Goal: Information Seeking & Learning: Learn about a topic

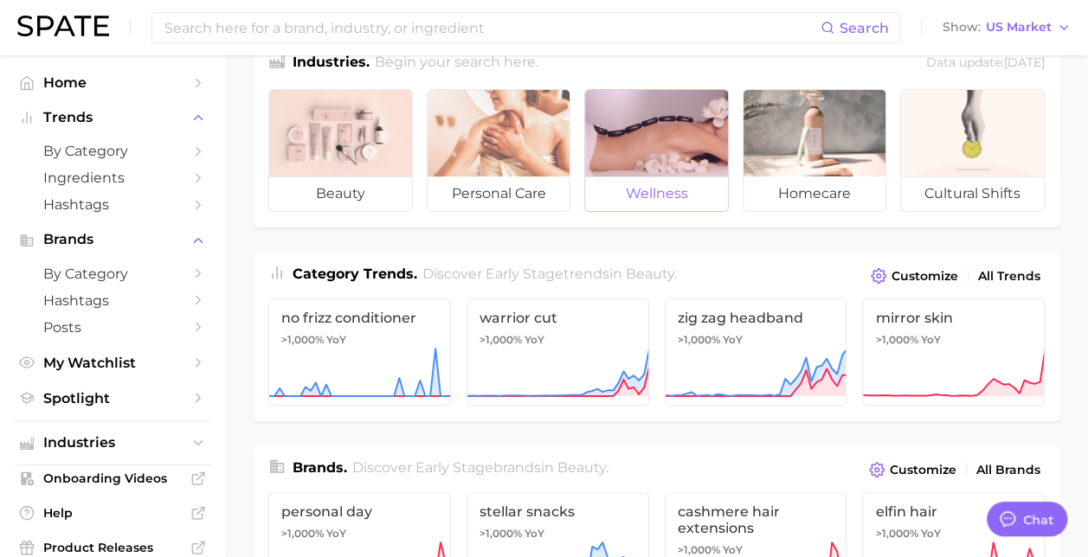
scroll to position [42, 0]
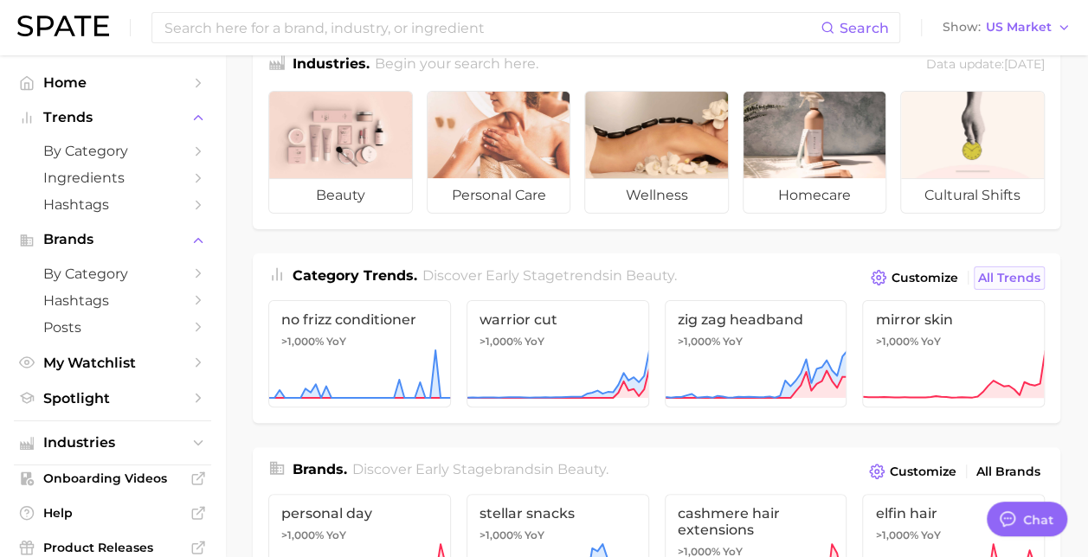
click at [1009, 280] on span "All Trends" at bounding box center [1009, 278] width 62 height 15
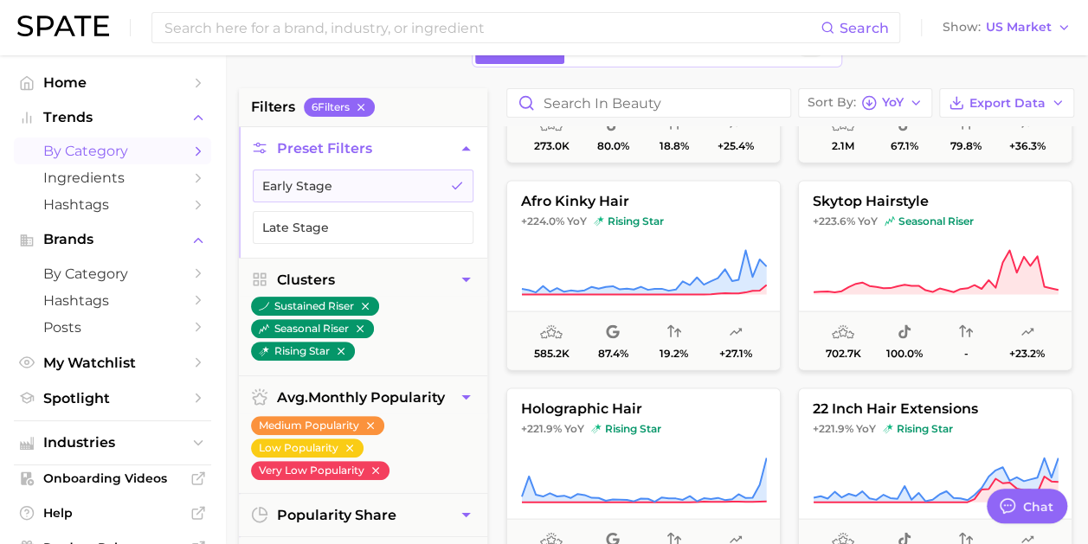
scroll to position [4935, 0]
click at [190, 206] on icon "Sidebar" at bounding box center [198, 205] width 16 height 16
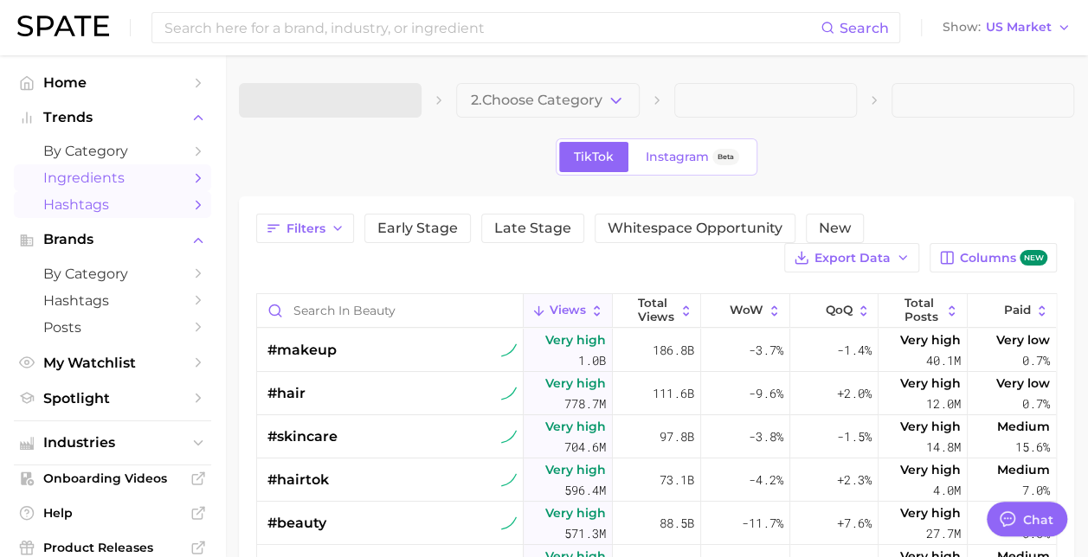
click at [194, 175] on link "Ingredients" at bounding box center [112, 177] width 197 height 27
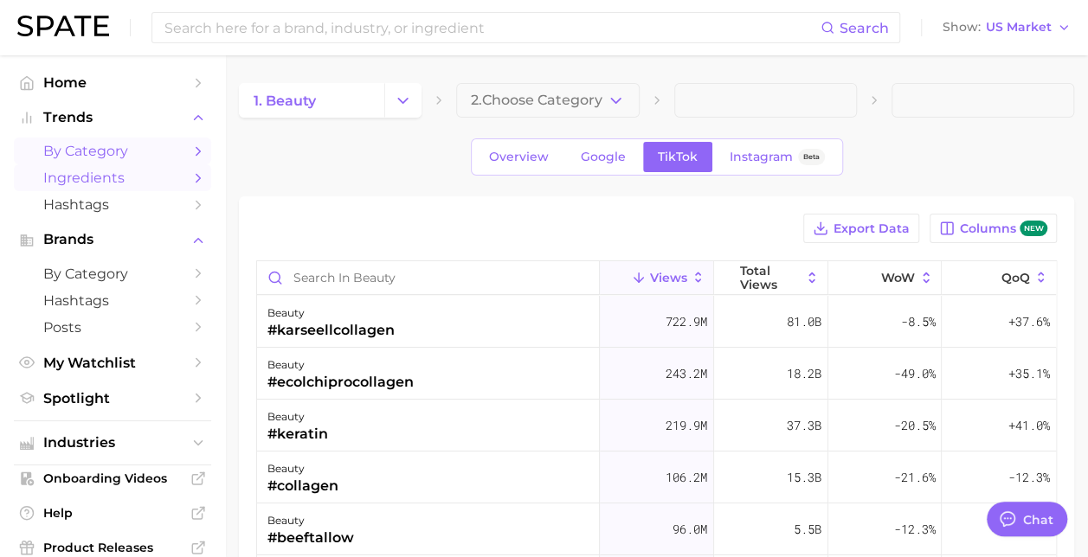
click at [109, 155] on span "by Category" at bounding box center [112, 151] width 138 height 16
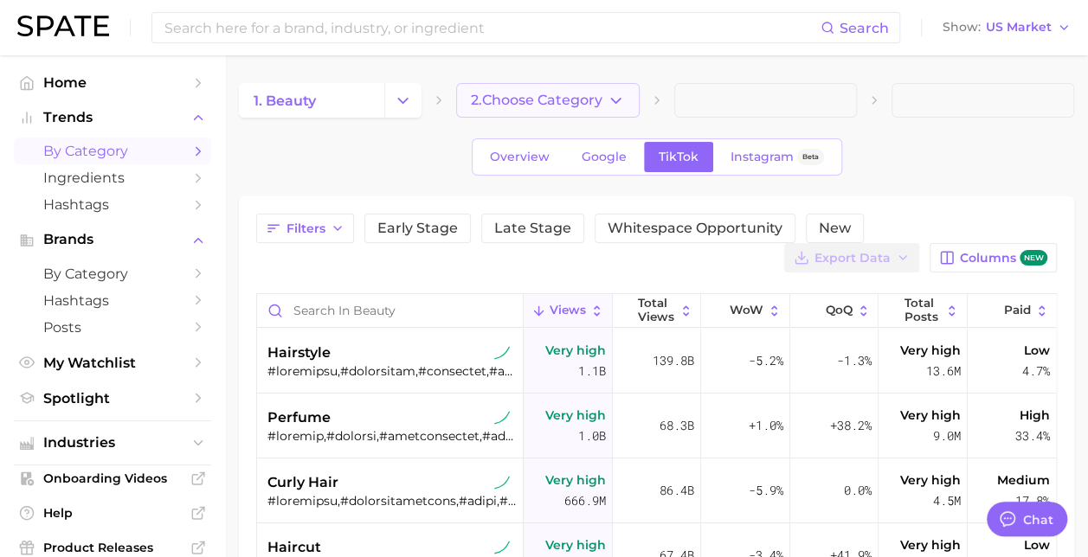
type textarea "x"
click at [614, 99] on icon "button" at bounding box center [616, 101] width 18 height 18
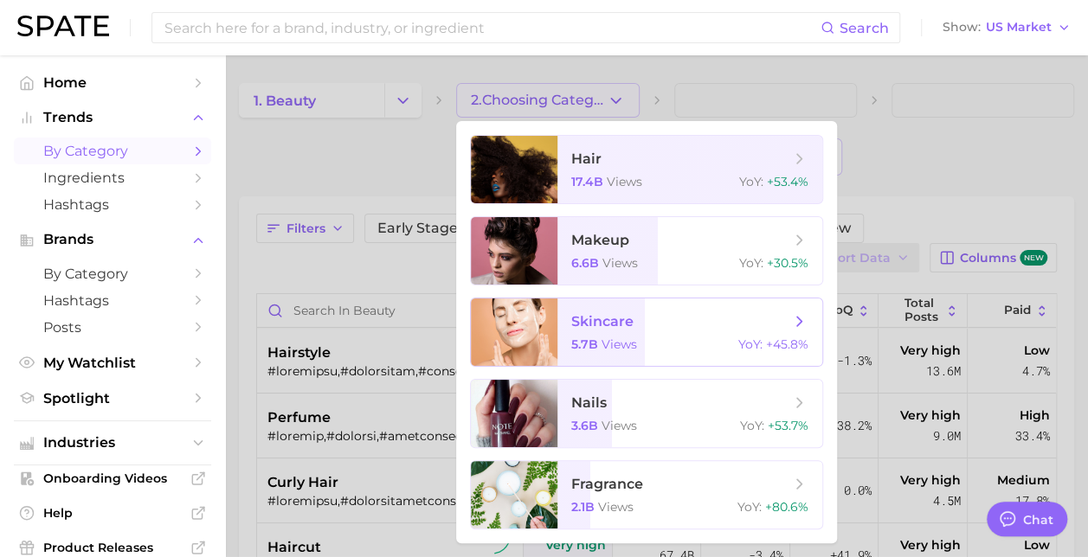
click at [620, 318] on span "skincare" at bounding box center [602, 321] width 62 height 16
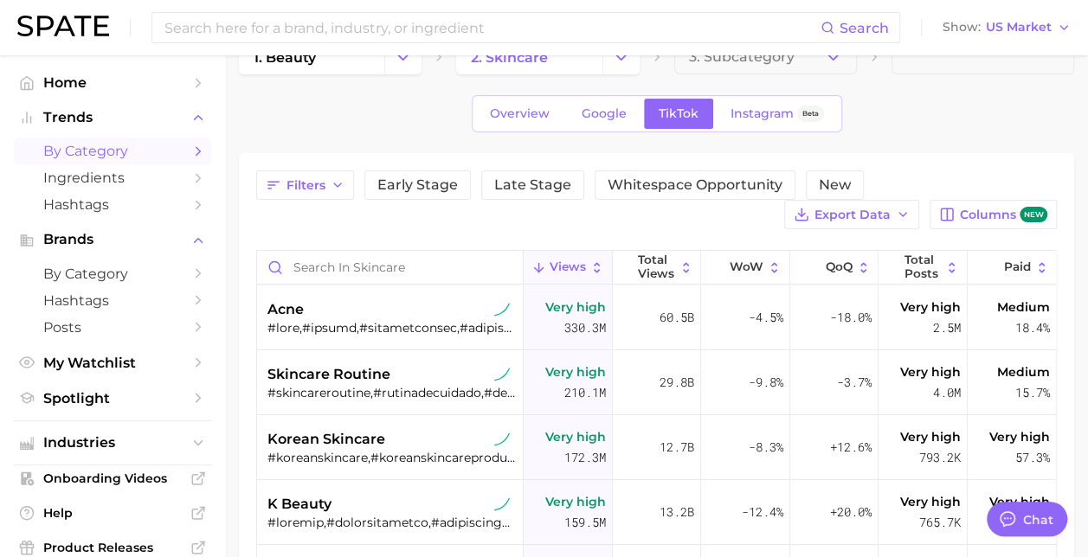
scroll to position [45, 0]
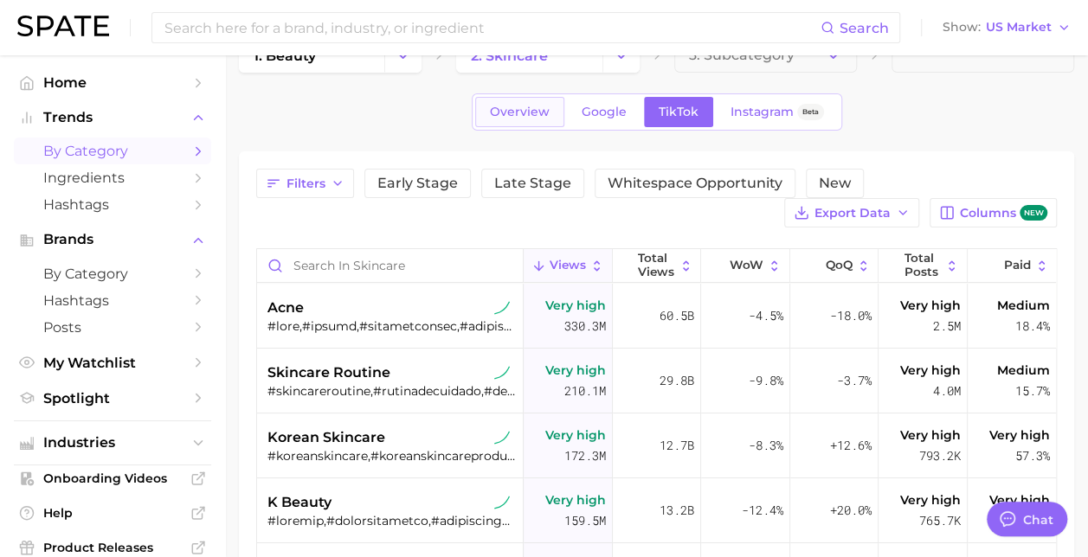
click at [529, 116] on span "Overview" at bounding box center [520, 112] width 60 height 15
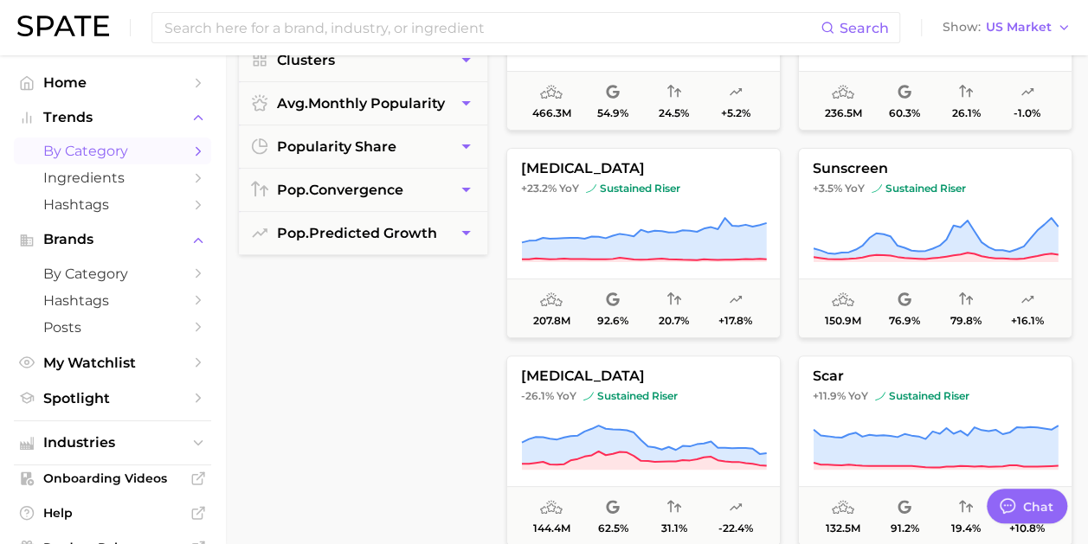
scroll to position [327, 0]
click at [322, 34] on input at bounding box center [492, 27] width 658 height 29
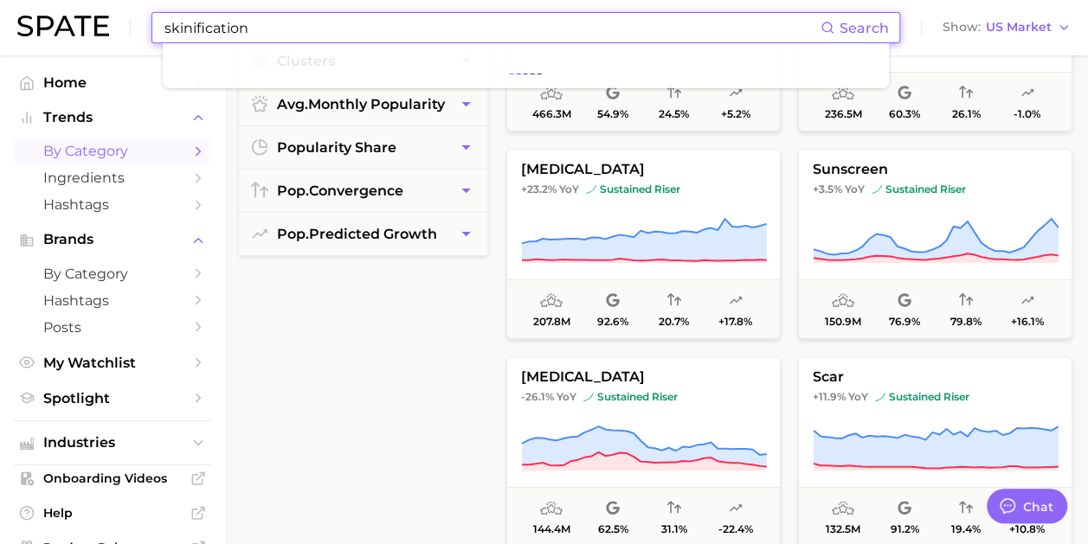
type input "skinification"
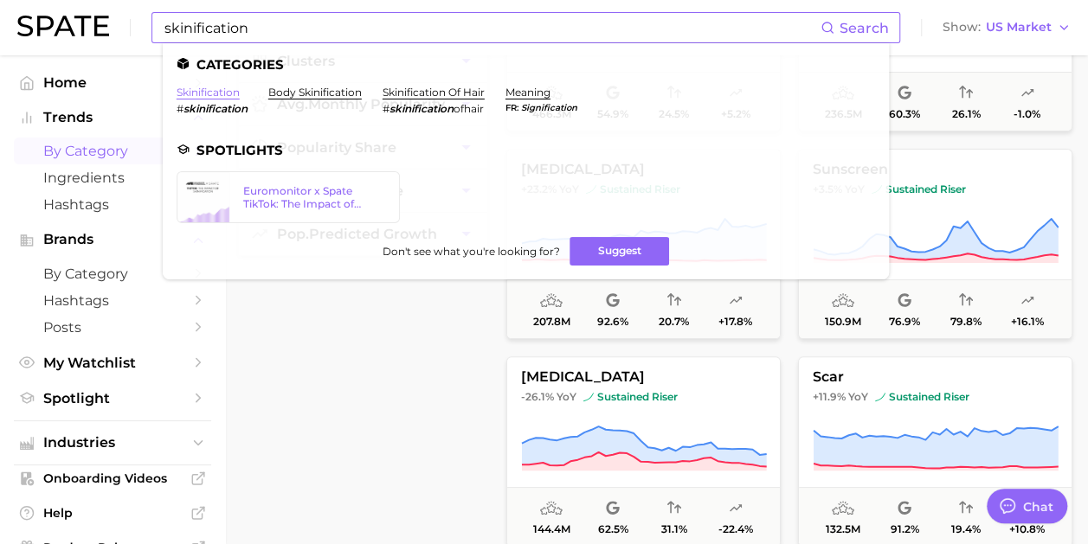
click at [201, 96] on link "skinification" at bounding box center [208, 92] width 63 height 13
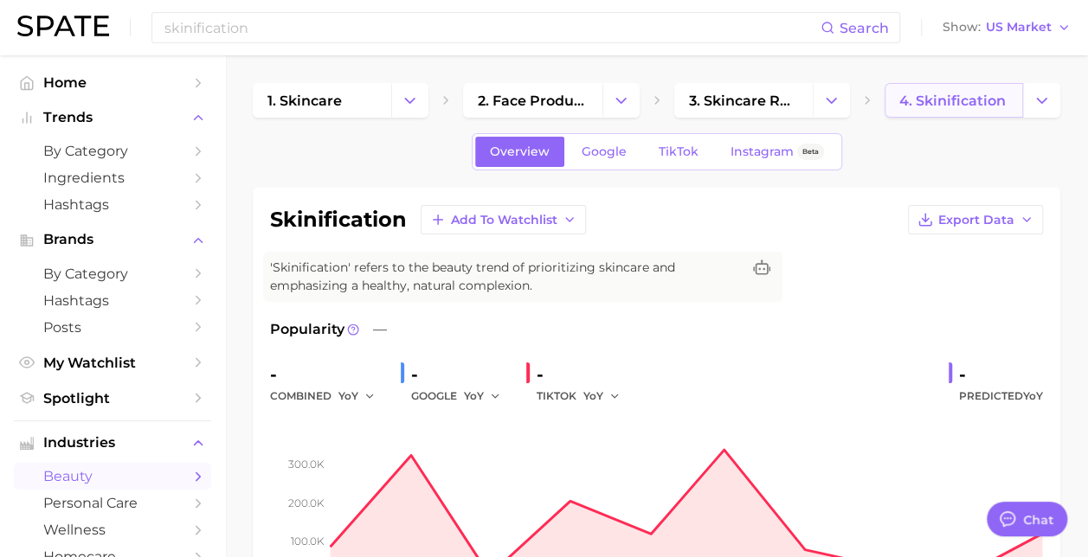
click at [974, 93] on span "4. skinification" at bounding box center [952, 101] width 106 height 16
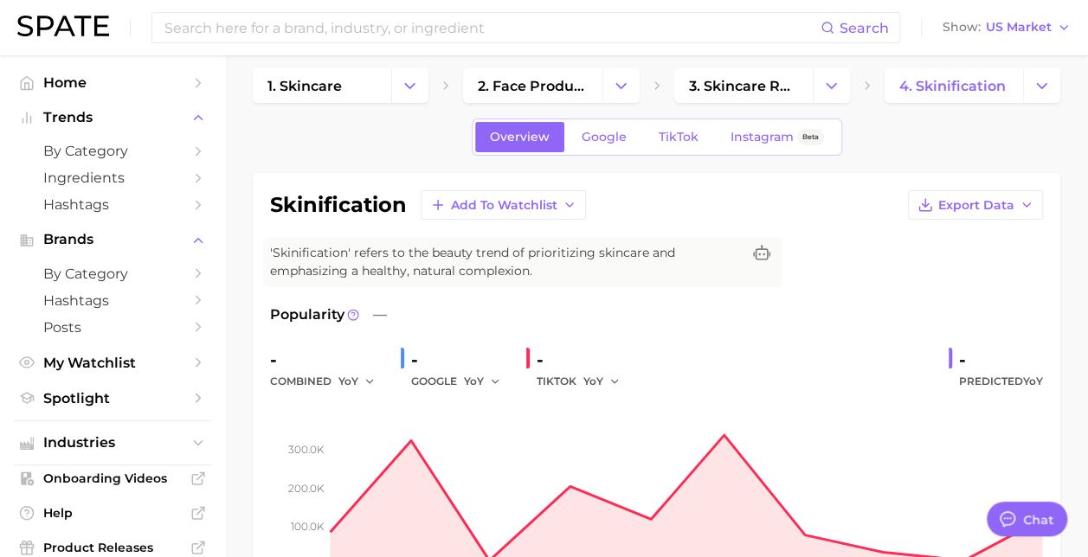
scroll to position [16, 0]
click at [607, 143] on link "Google" at bounding box center [604, 136] width 74 height 30
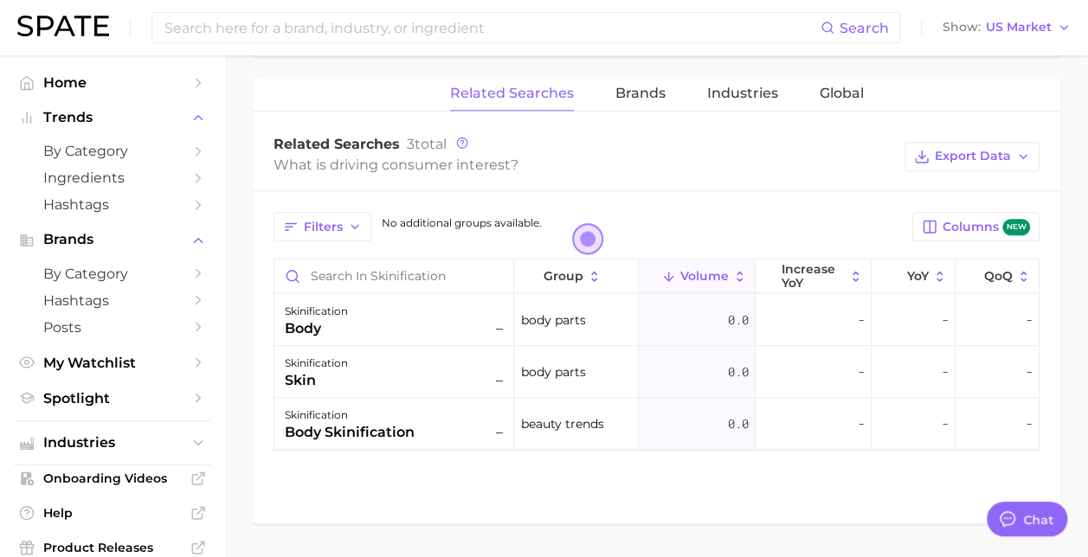
scroll to position [793, 0]
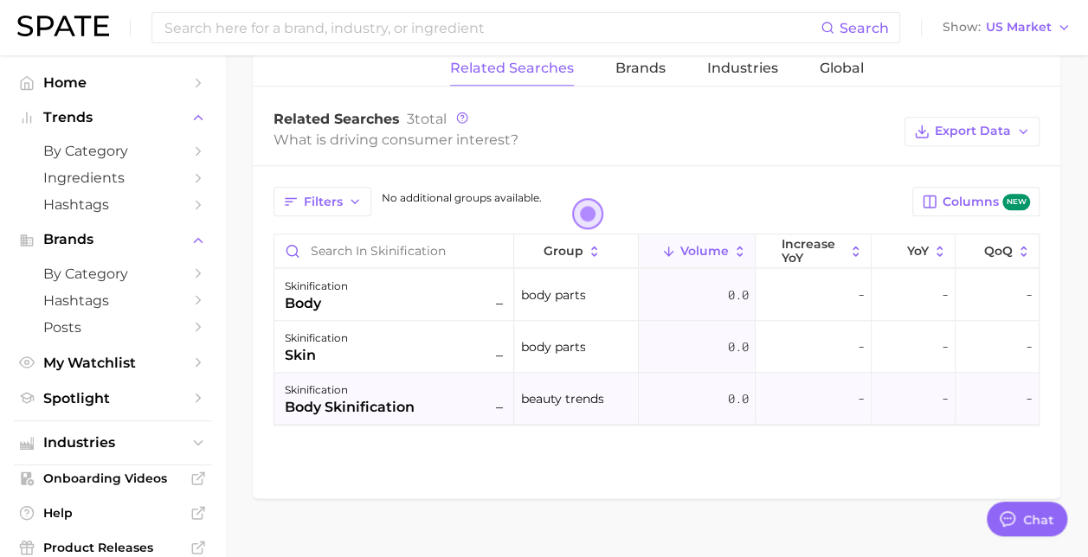
click at [356, 407] on div "body skinification" at bounding box center [350, 407] width 130 height 21
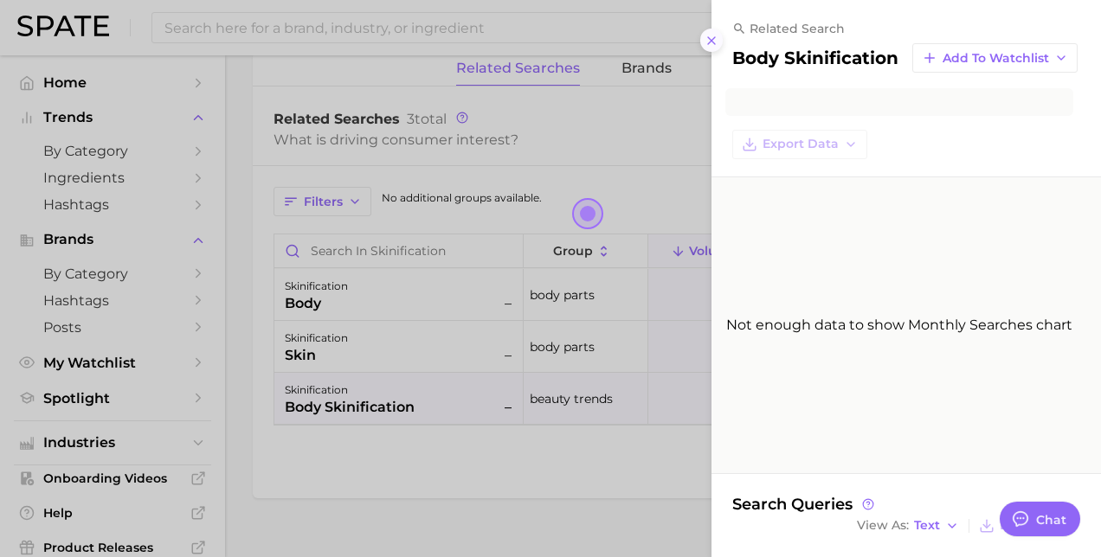
click at [709, 41] on icon at bounding box center [711, 41] width 14 height 14
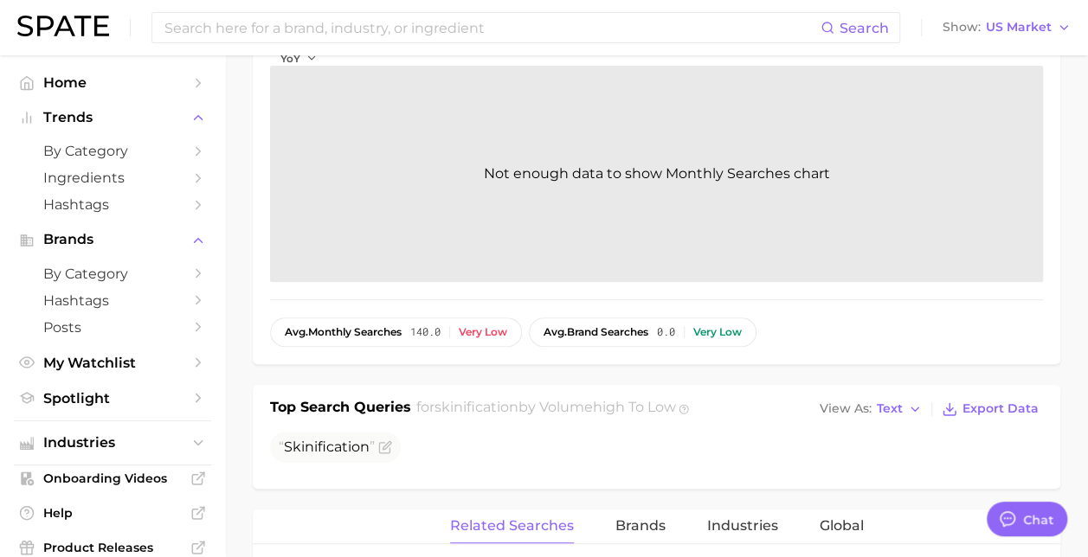
scroll to position [0, 0]
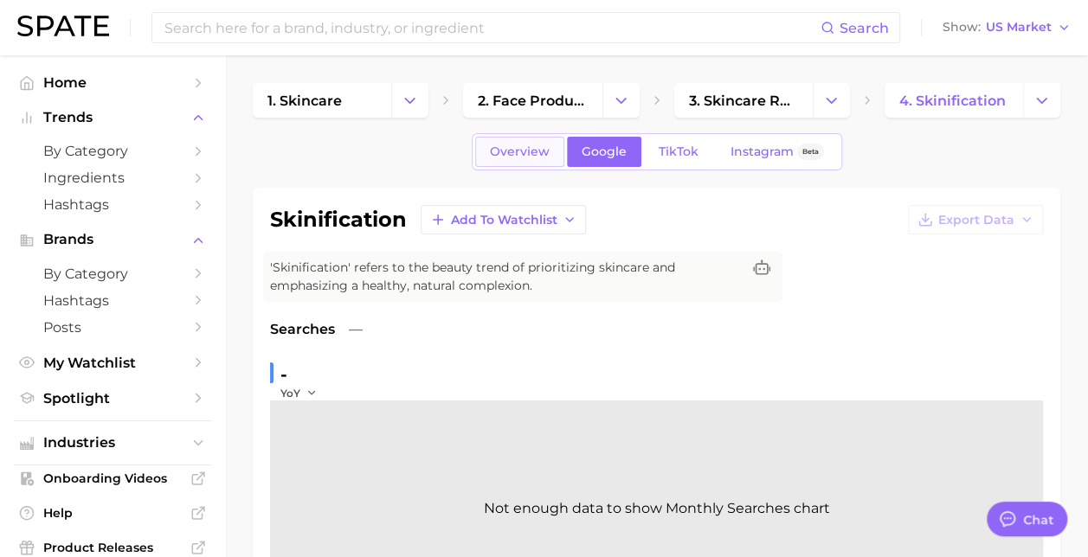
click at [506, 147] on span "Overview" at bounding box center [520, 152] width 60 height 15
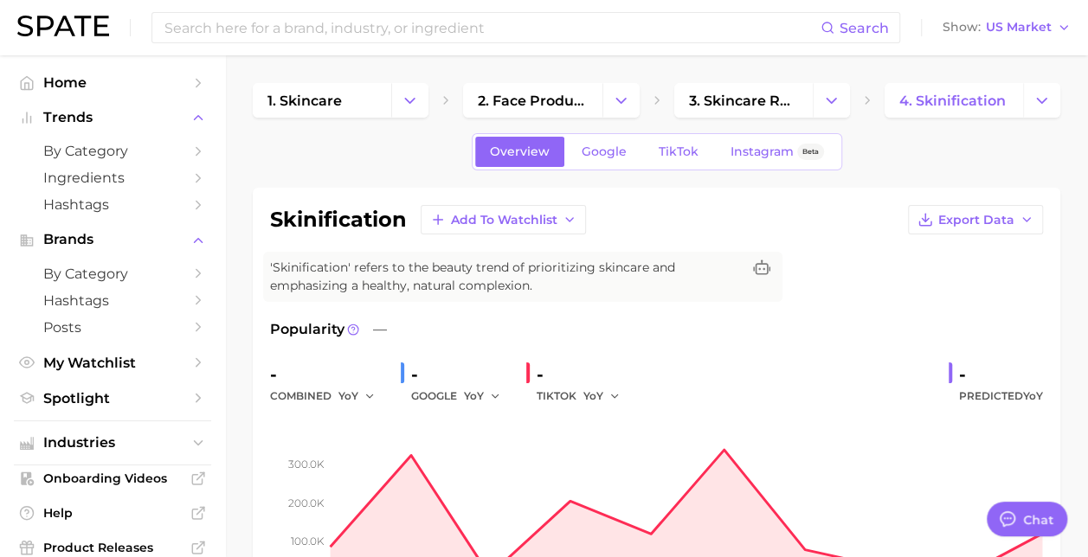
scroll to position [2, 0]
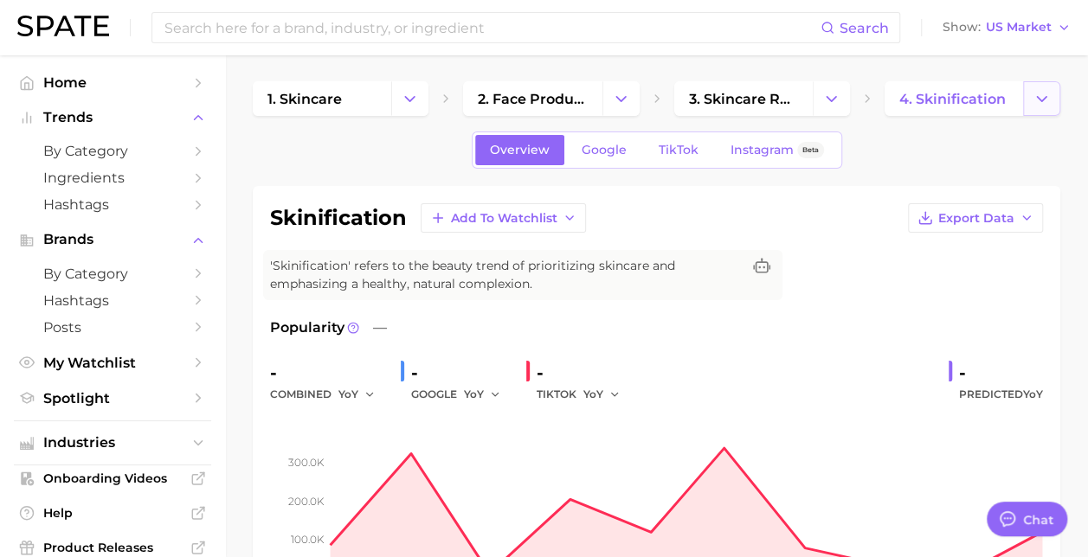
click at [1034, 107] on icon "Change Category" at bounding box center [1041, 99] width 18 height 18
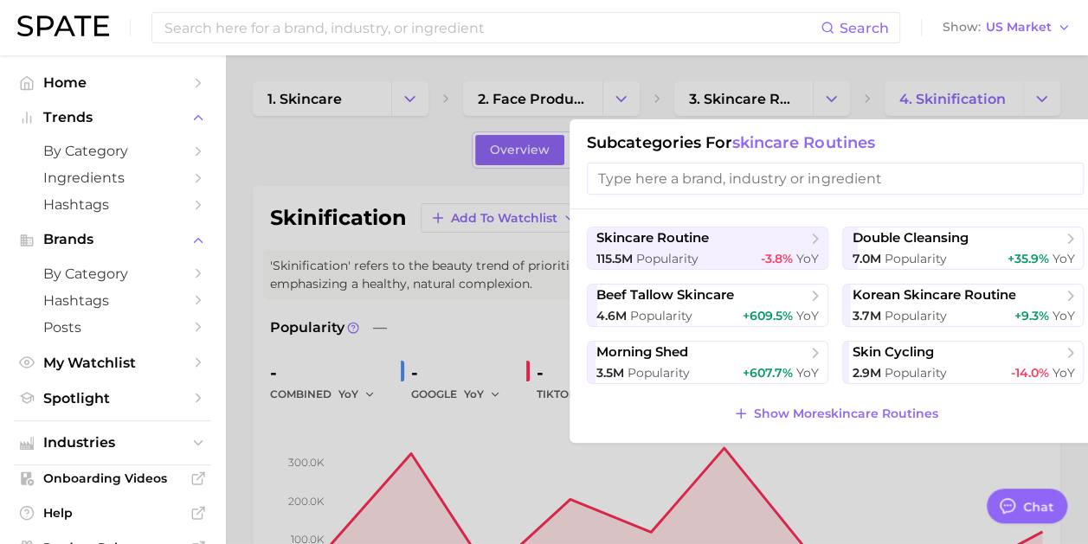
click at [820, 92] on div at bounding box center [544, 272] width 1088 height 544
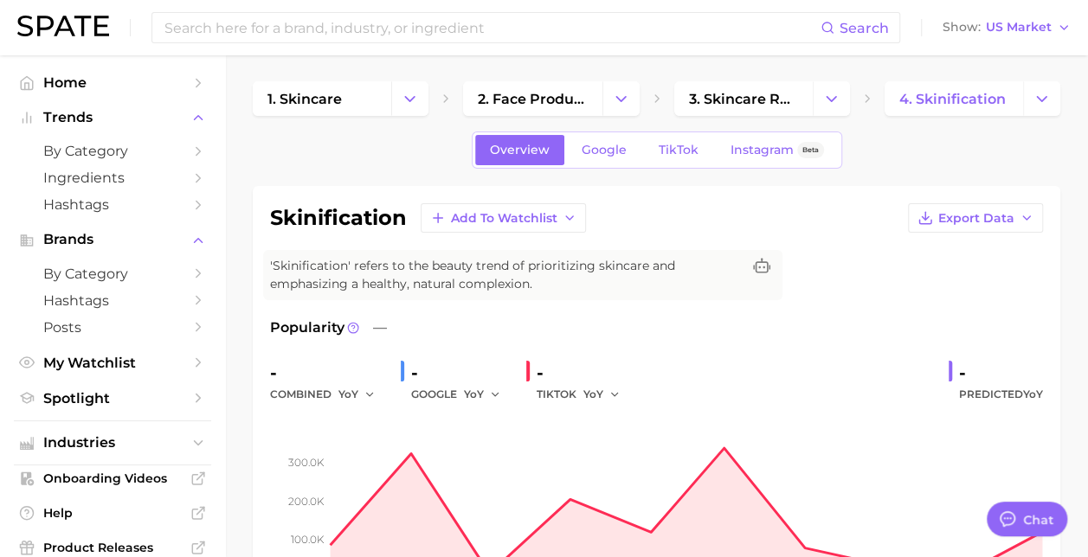
click at [820, 92] on button "Change Category" at bounding box center [831, 98] width 37 height 35
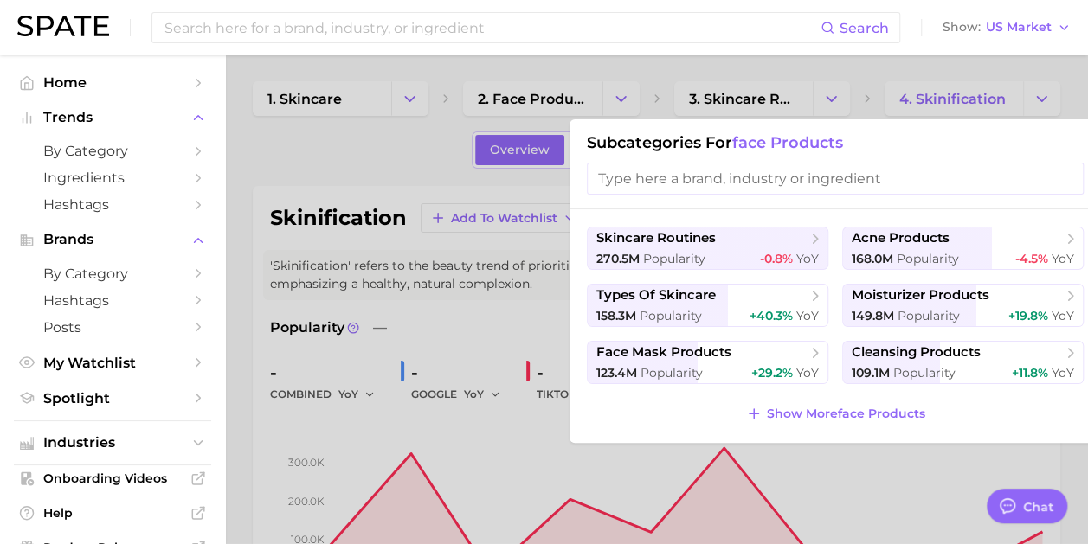
click at [344, 138] on div at bounding box center [544, 272] width 1088 height 544
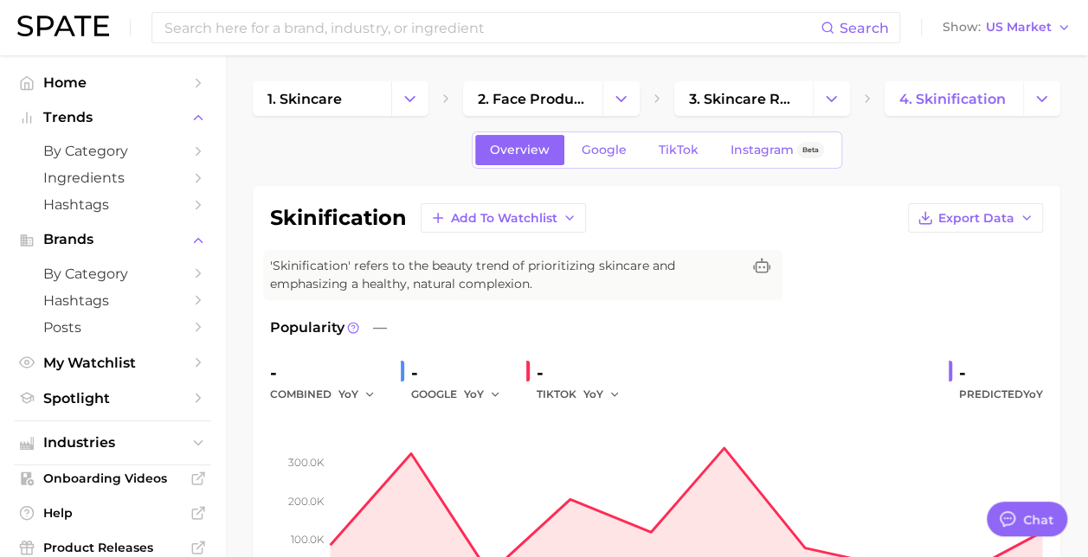
scroll to position [0, 0]
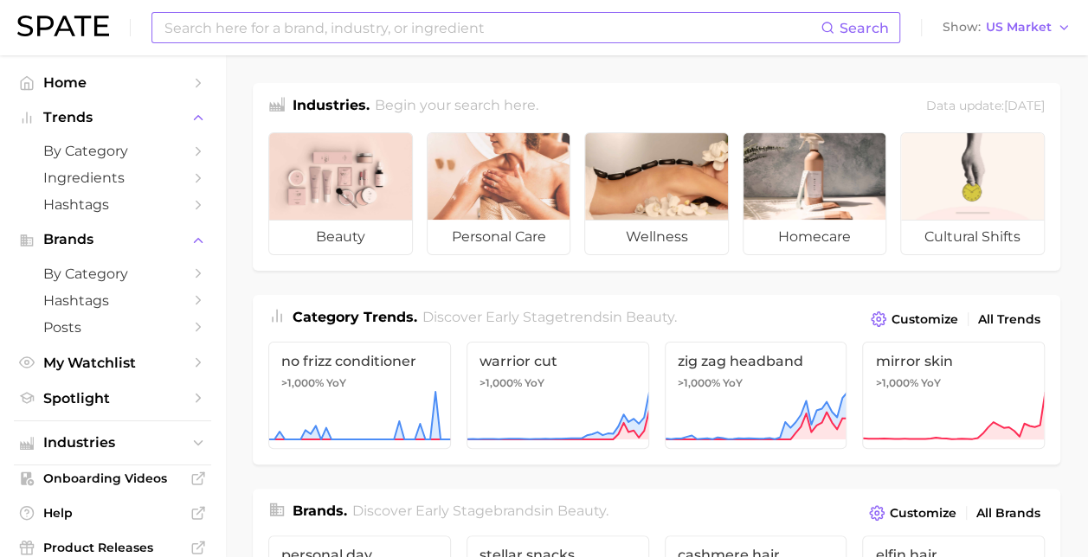
click at [393, 36] on input at bounding box center [492, 27] width 658 height 29
type input "skinification"
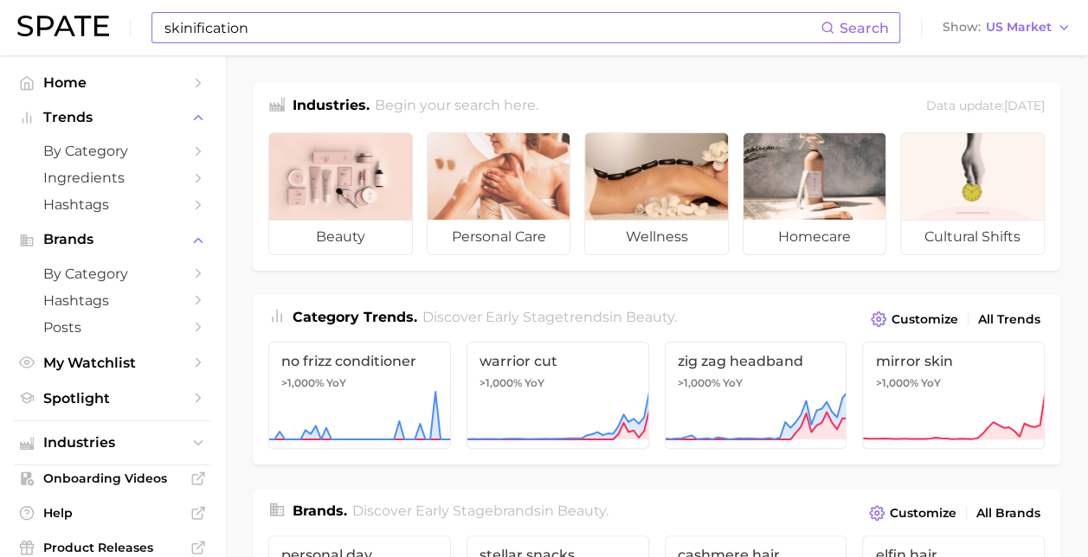
click at [869, 32] on span "Search" at bounding box center [863, 28] width 49 height 16
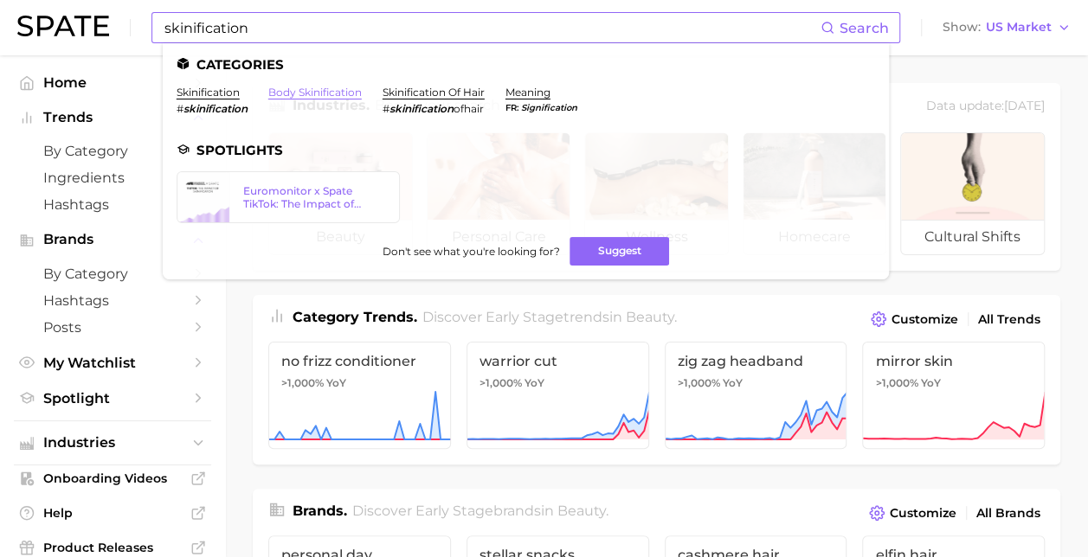
click at [326, 93] on link "body skinification" at bounding box center [314, 92] width 93 height 13
